Goal: Book appointment/travel/reservation

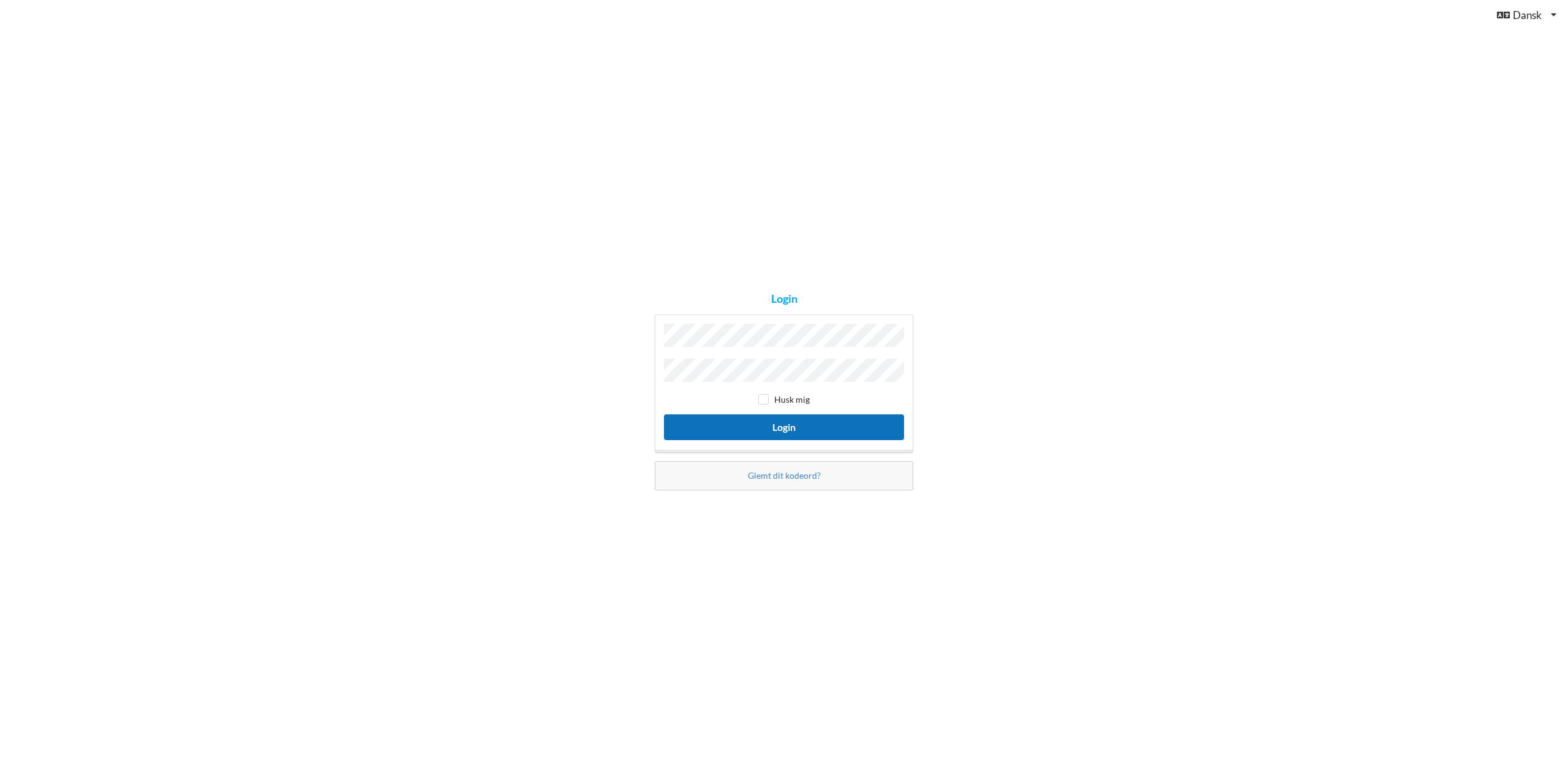
click at [760, 417] on button "Login" at bounding box center [784, 427] width 240 height 25
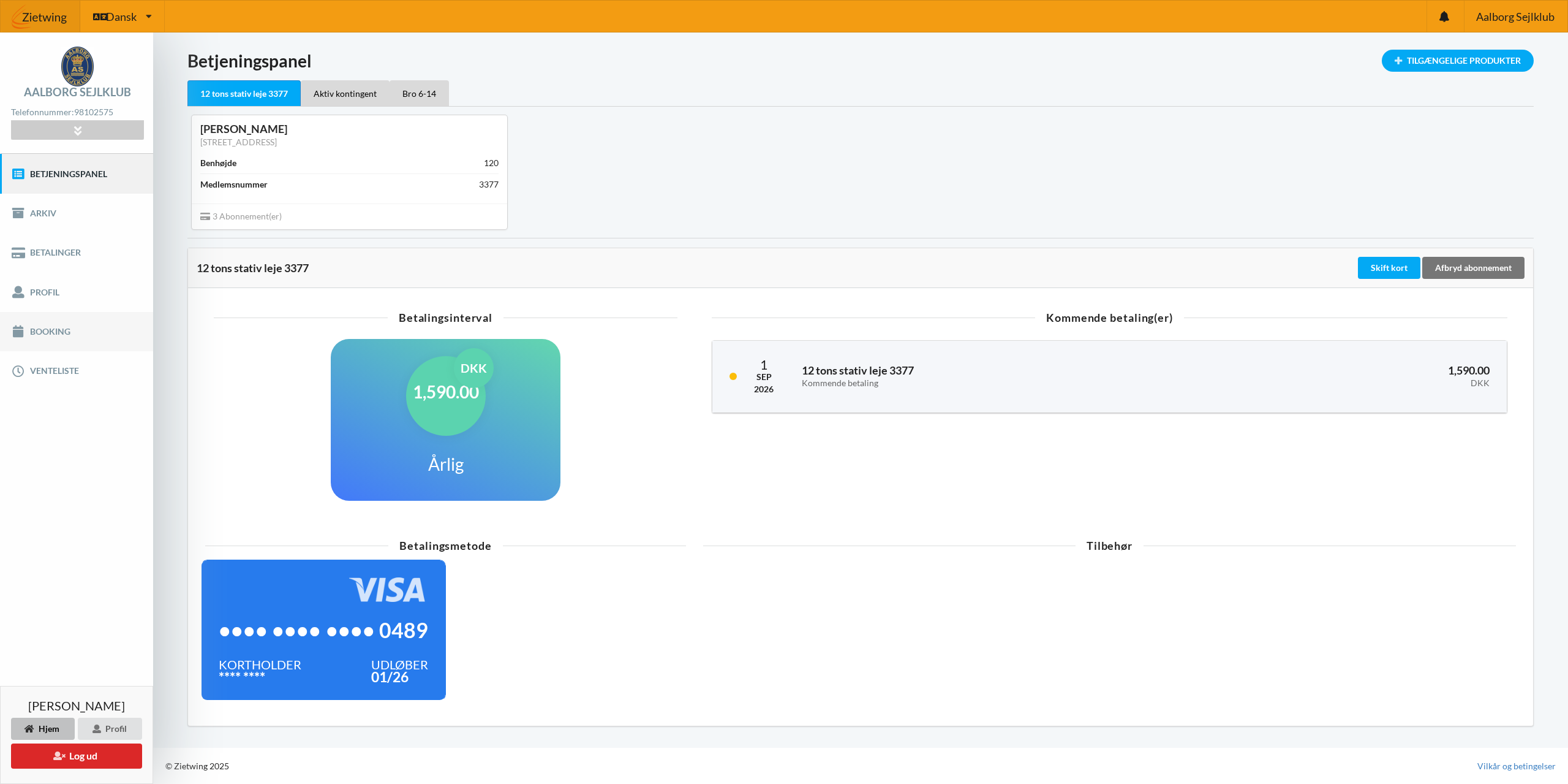
click at [42, 334] on link "Booking" at bounding box center [77, 332] width 153 height 40
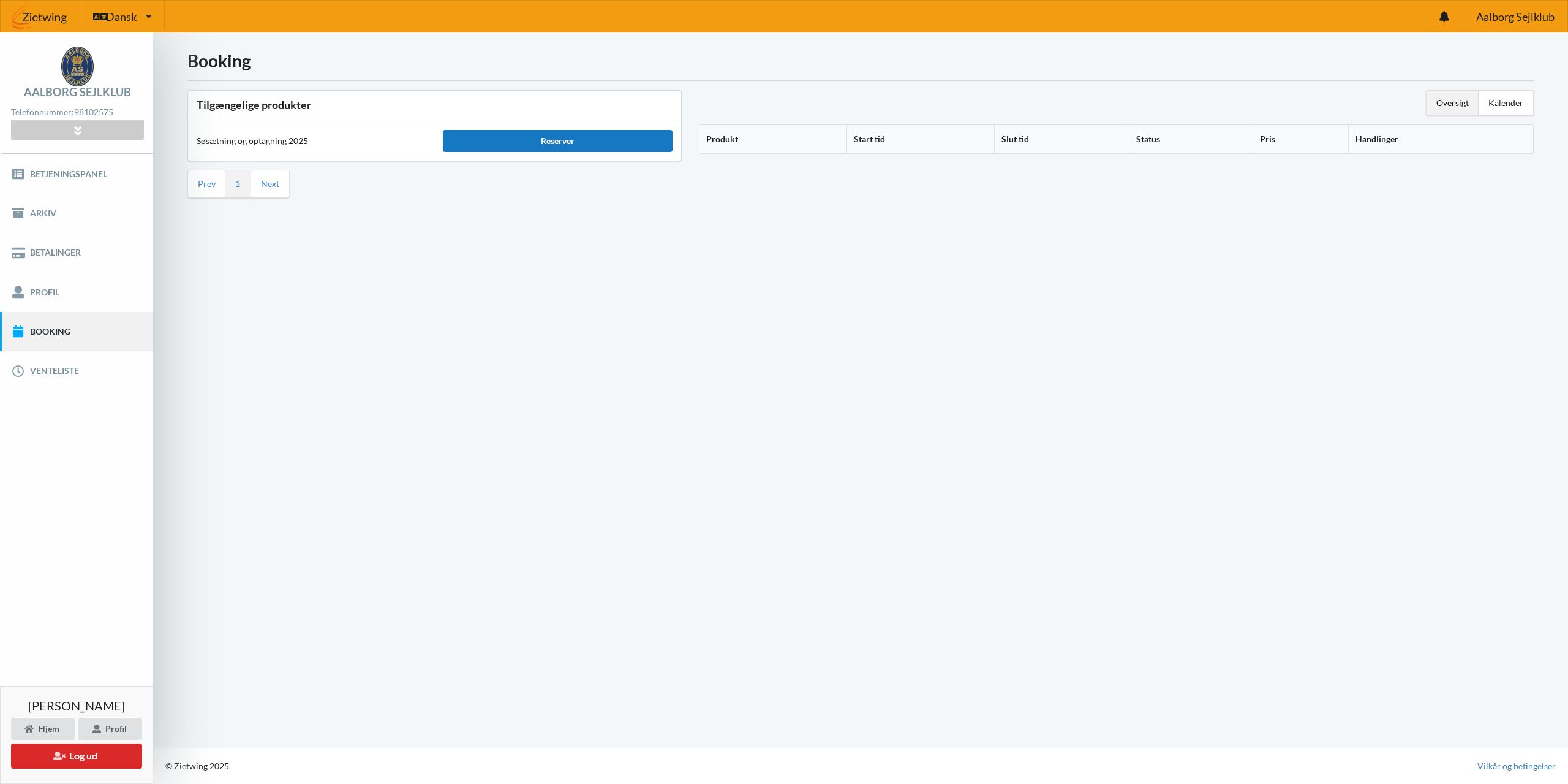
click at [550, 141] on div "Reserver" at bounding box center [558, 141] width 229 height 22
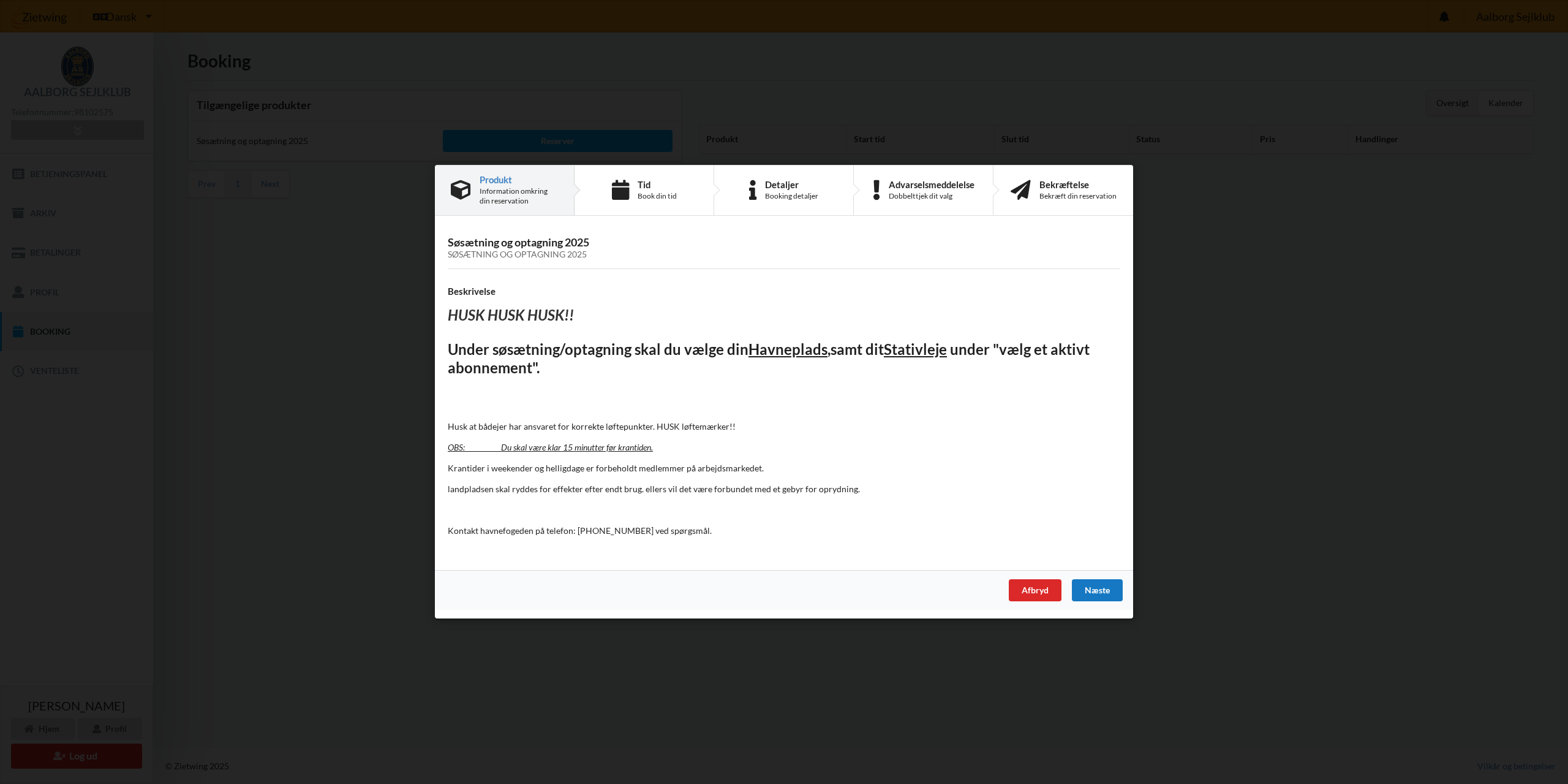
click at [1089, 588] on div "Næste" at bounding box center [1097, 590] width 51 height 22
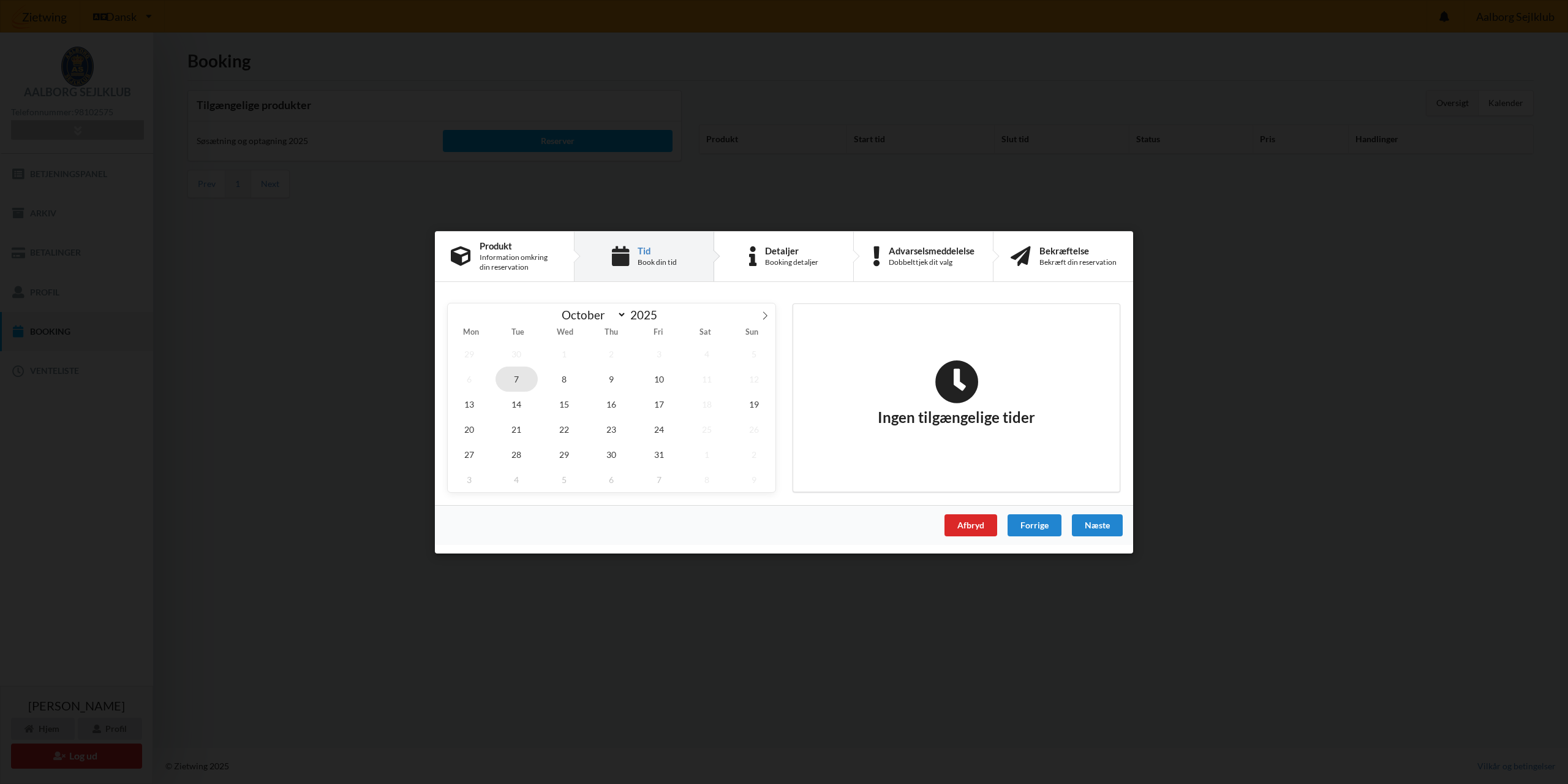
click at [513, 378] on span "7" at bounding box center [517, 379] width 43 height 25
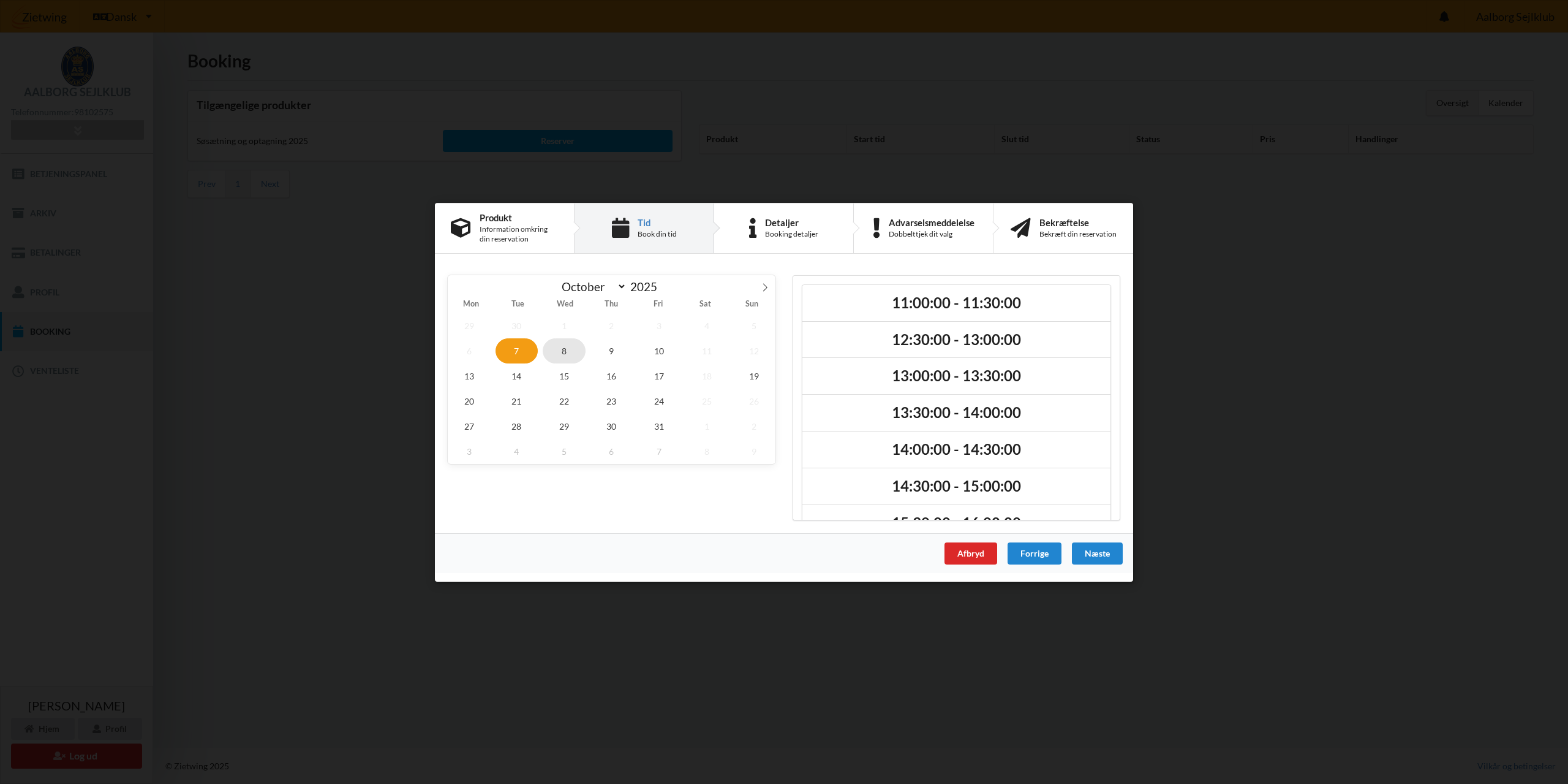
click at [564, 352] on span "8" at bounding box center [564, 350] width 43 height 25
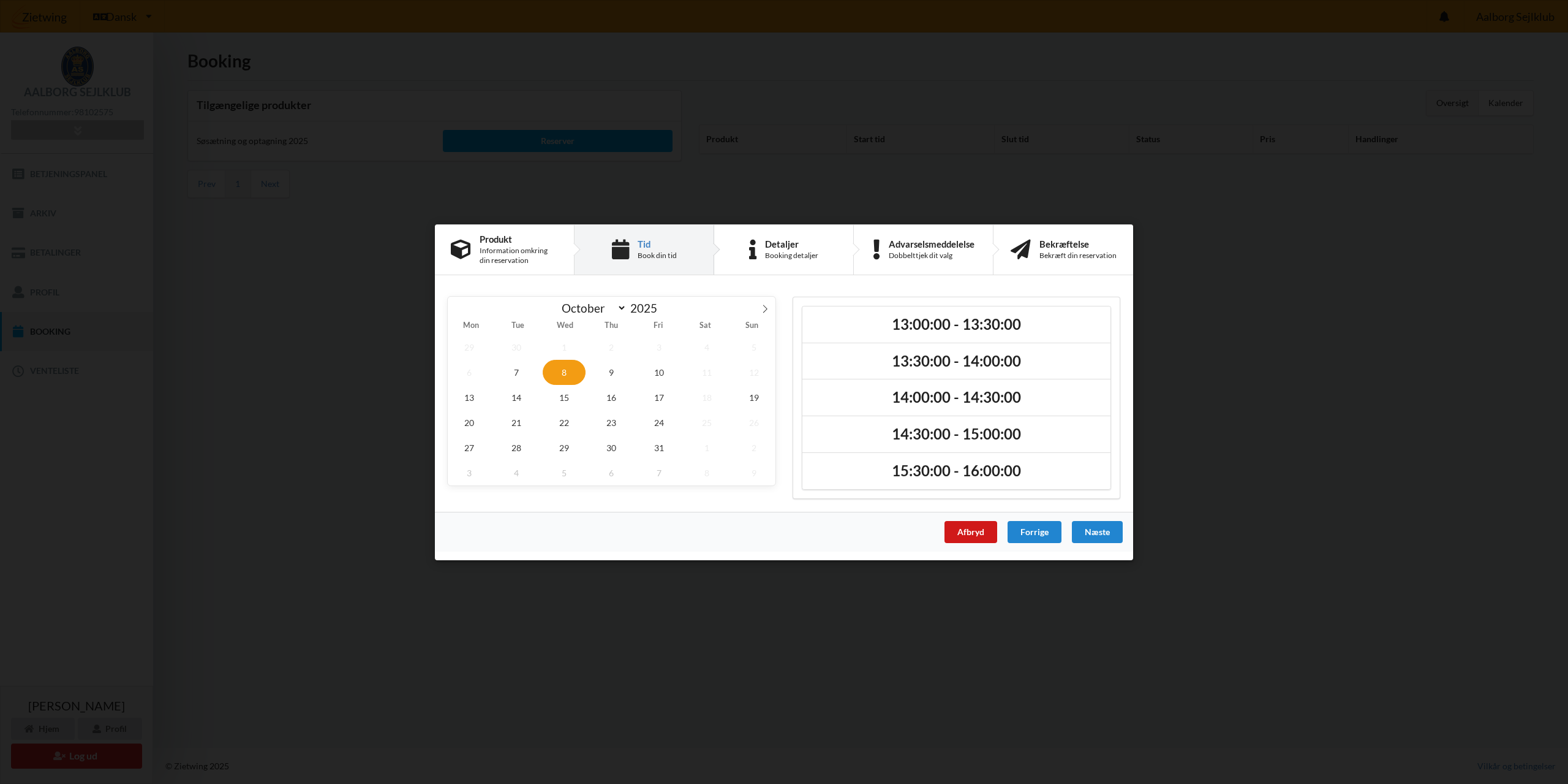
click at [976, 533] on div "Afbryd" at bounding box center [970, 532] width 53 height 22
